Goal: Task Accomplishment & Management: Manage account settings

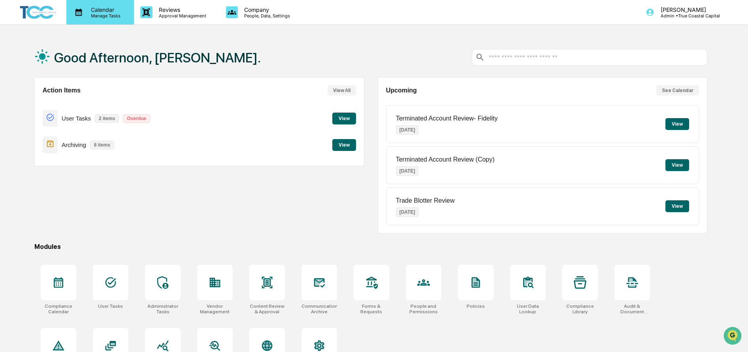
click at [85, 15] on p "Manage Tasks" at bounding box center [105, 16] width 40 height 6
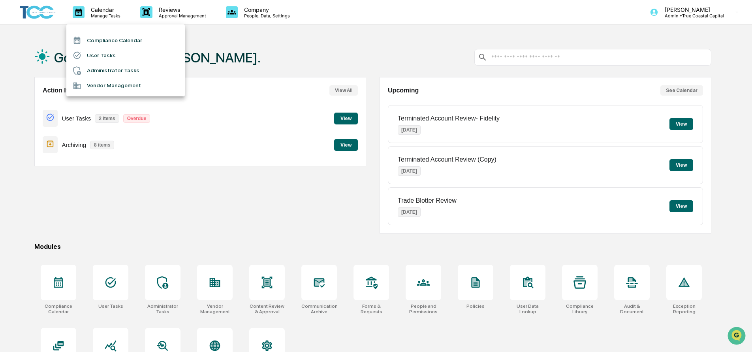
click at [96, 41] on li "Compliance Calendar" at bounding box center [125, 40] width 119 height 15
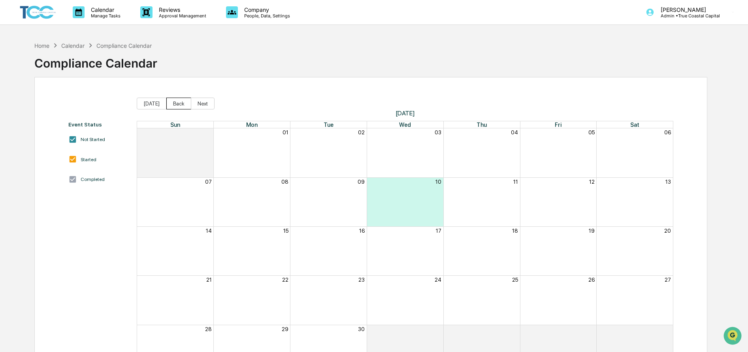
click at [172, 102] on button "Back" at bounding box center [178, 104] width 25 height 12
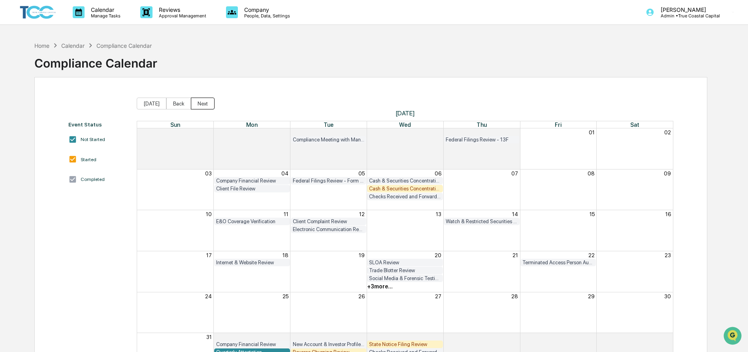
click at [200, 103] on button "Next" at bounding box center [203, 104] width 24 height 12
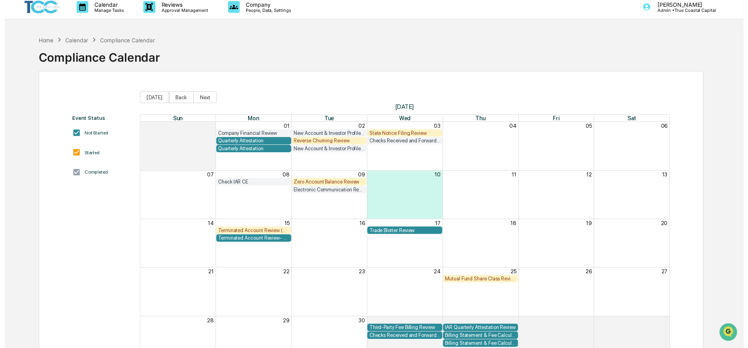
scroll to position [51, 0]
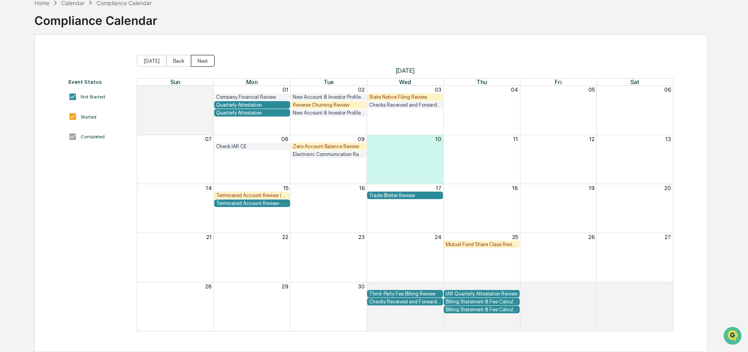
click at [203, 55] on button "Next" at bounding box center [203, 61] width 24 height 12
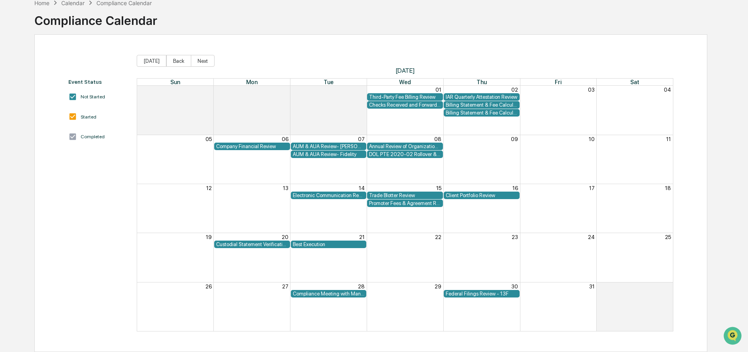
click at [493, 102] on div "Billing Statement & Fee Calculations Report Review- [PERSON_NAME]" at bounding box center [482, 105] width 72 height 6
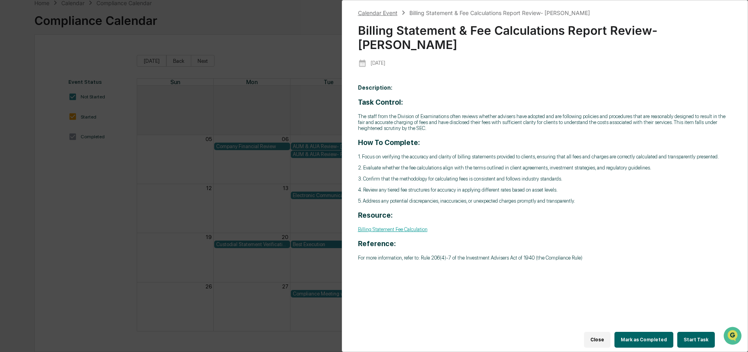
click at [375, 12] on div "Calendar Event" at bounding box center [378, 12] width 40 height 7
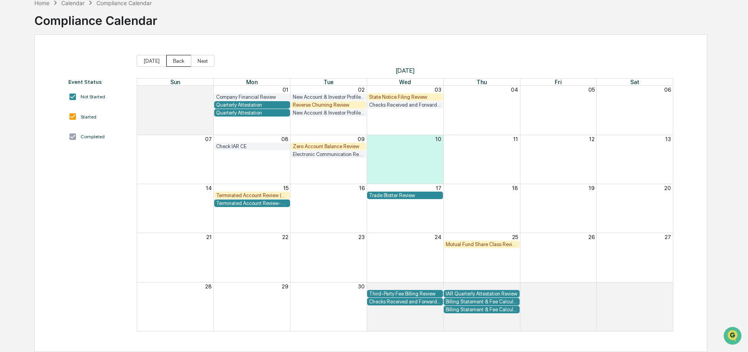
click at [167, 55] on button "Back" at bounding box center [178, 61] width 25 height 12
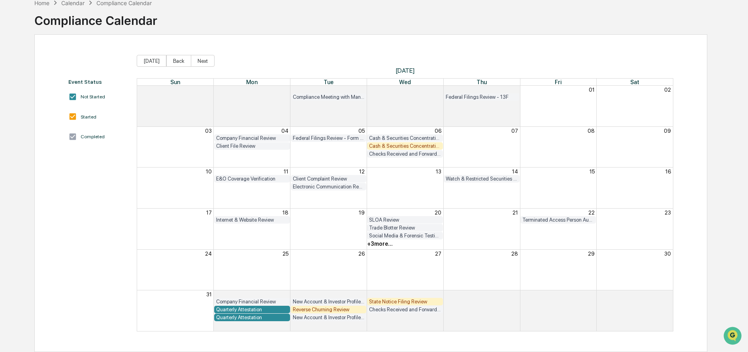
click at [258, 143] on div "Client File Review" at bounding box center [252, 146] width 72 height 6
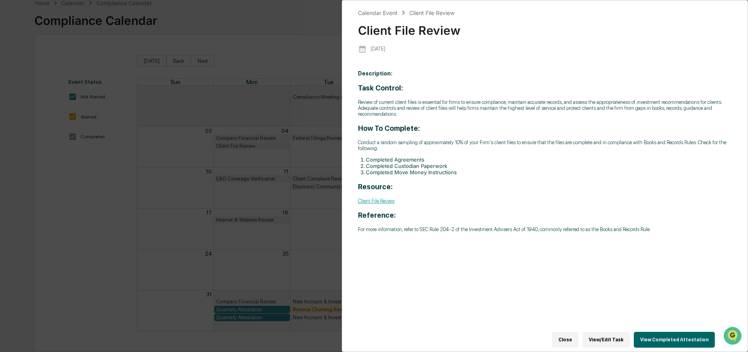
click at [665, 334] on button "View Completed Attestation" at bounding box center [674, 340] width 81 height 16
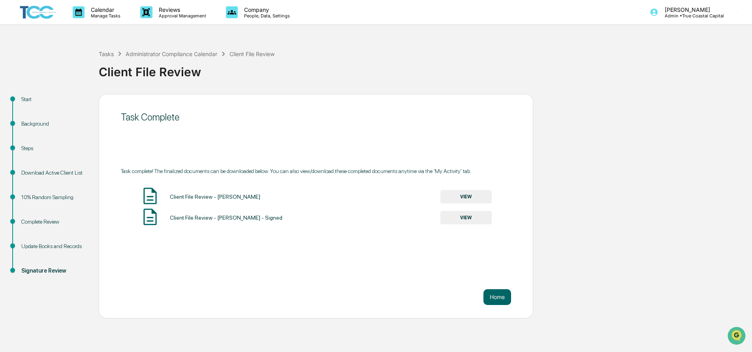
click at [470, 195] on button "VIEW" at bounding box center [466, 196] width 51 height 13
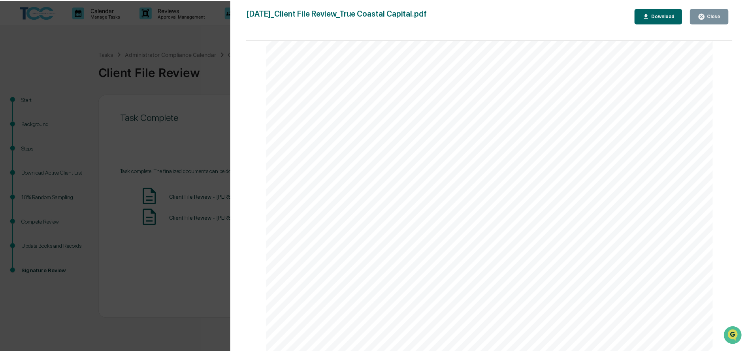
scroll to position [1611, 0]
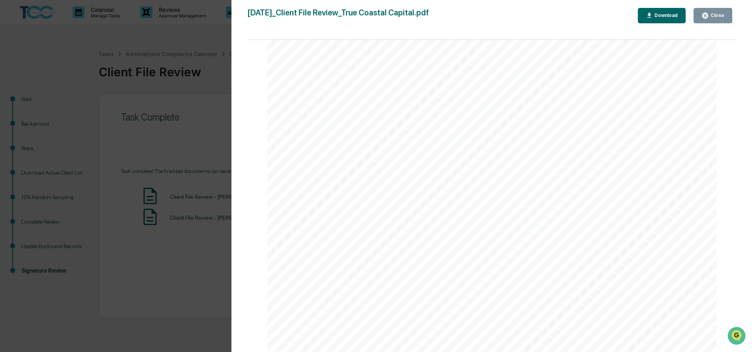
click at [721, 11] on button "Close" at bounding box center [713, 15] width 39 height 15
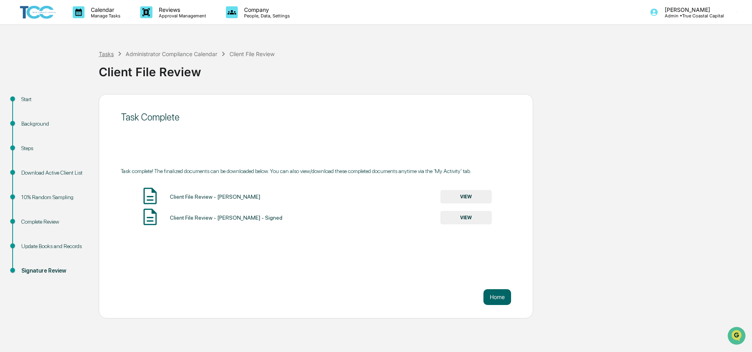
click at [106, 54] on div "Tasks" at bounding box center [106, 54] width 15 height 7
